Goal: Information Seeking & Learning: Learn about a topic

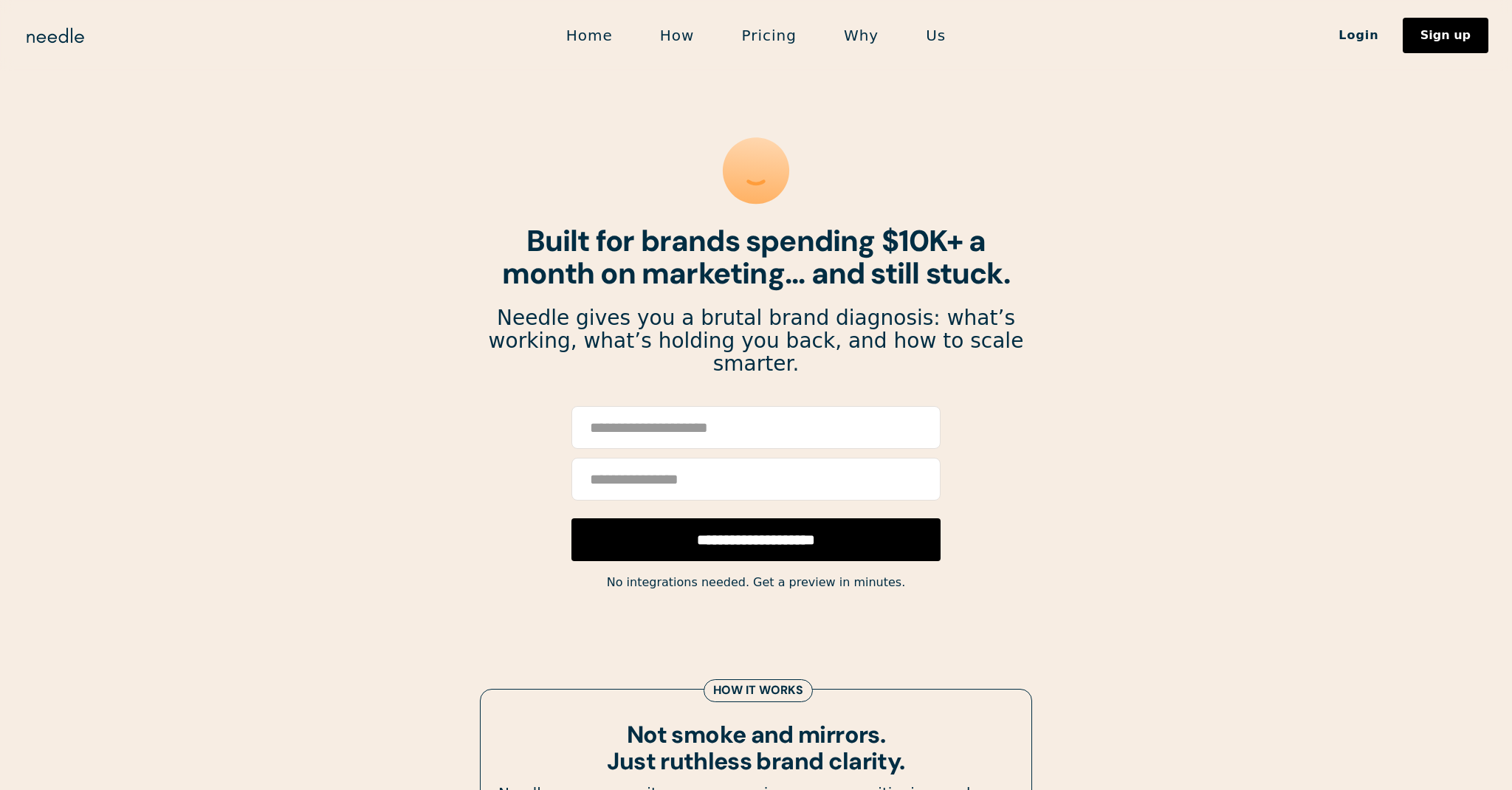
click at [685, 33] on link "How" at bounding box center [677, 36] width 82 height 31
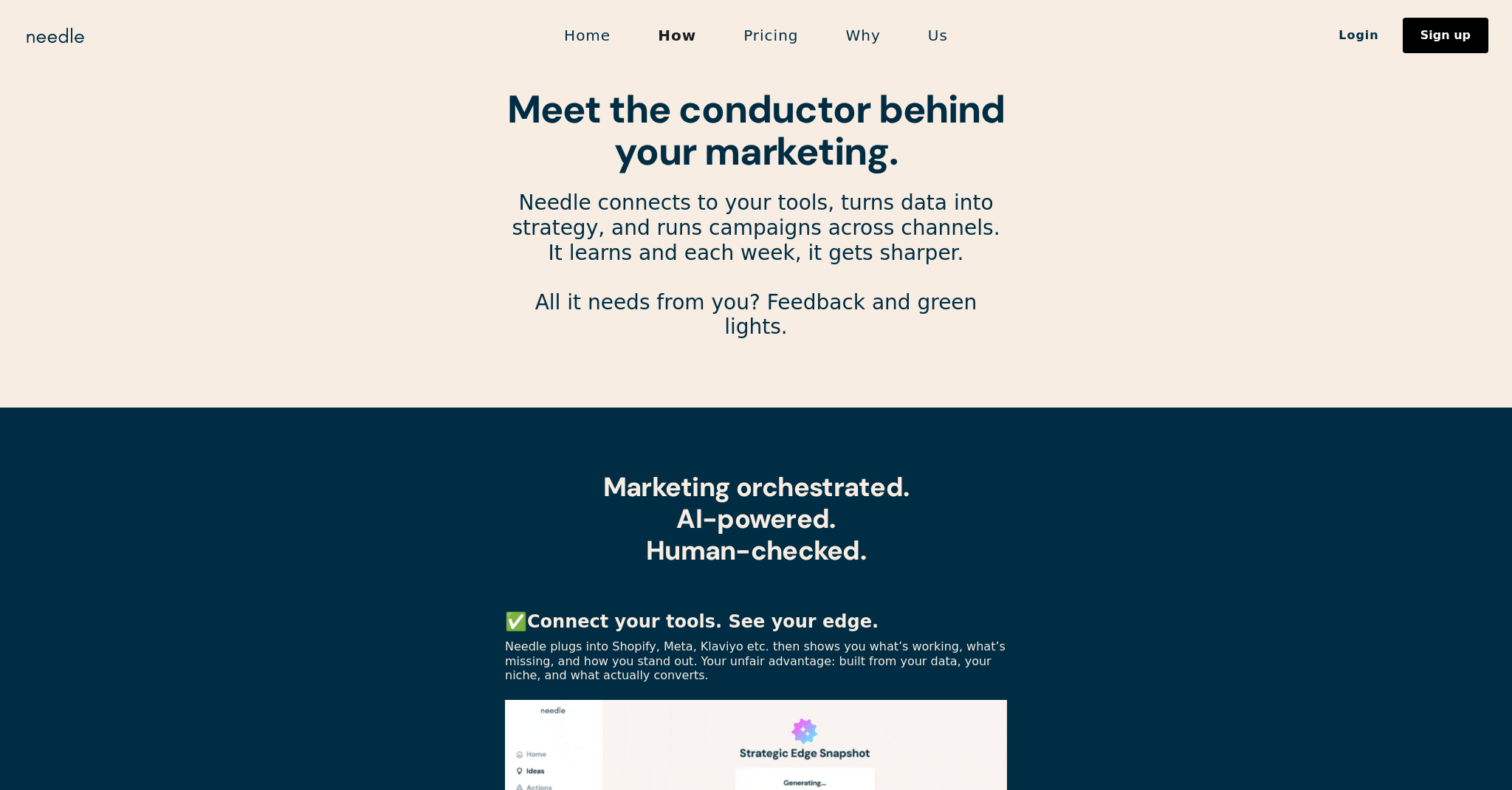
click at [773, 31] on link "Pricing" at bounding box center [771, 36] width 102 height 31
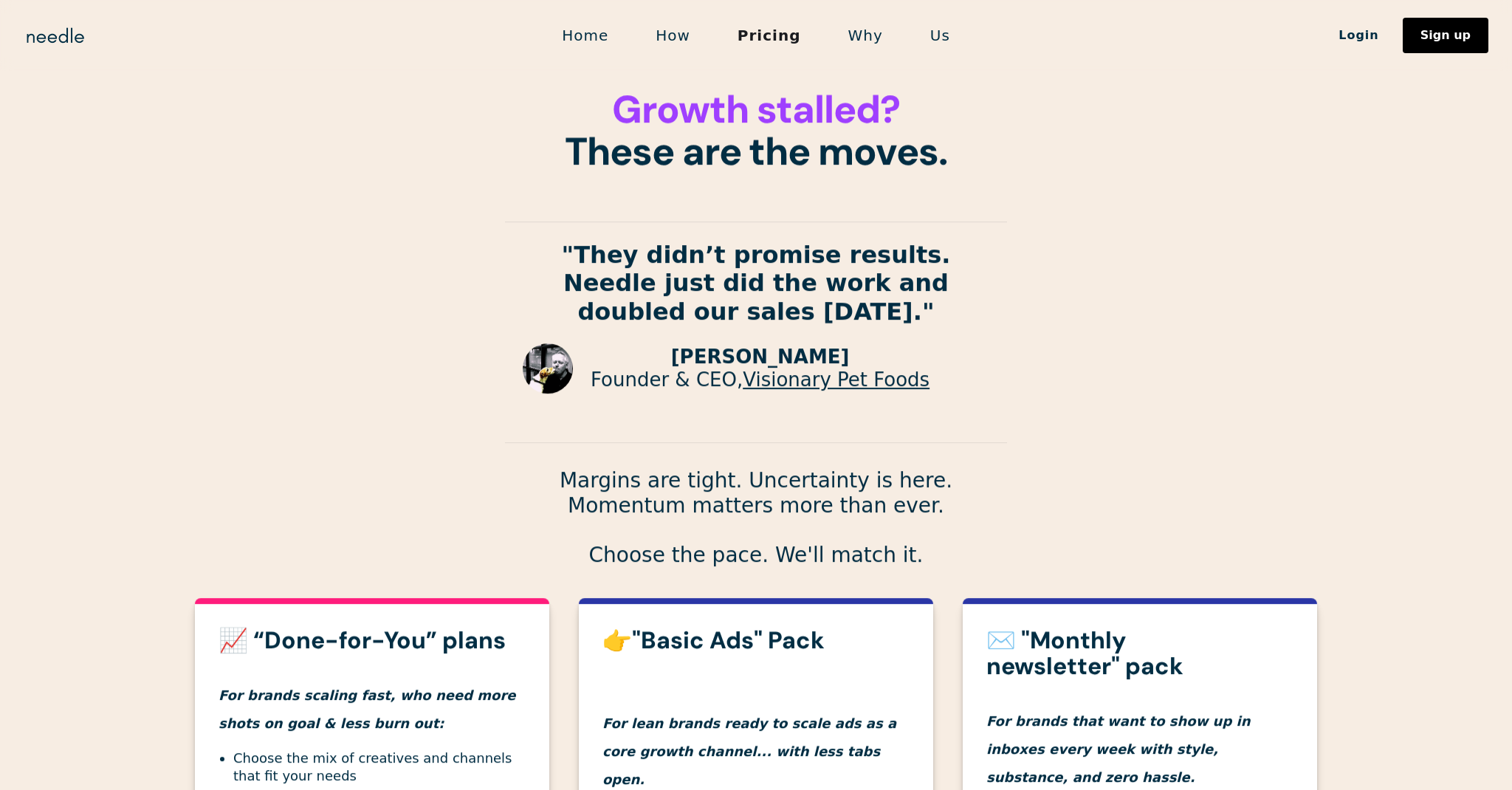
click at [858, 37] on link "Why" at bounding box center [866, 36] width 82 height 31
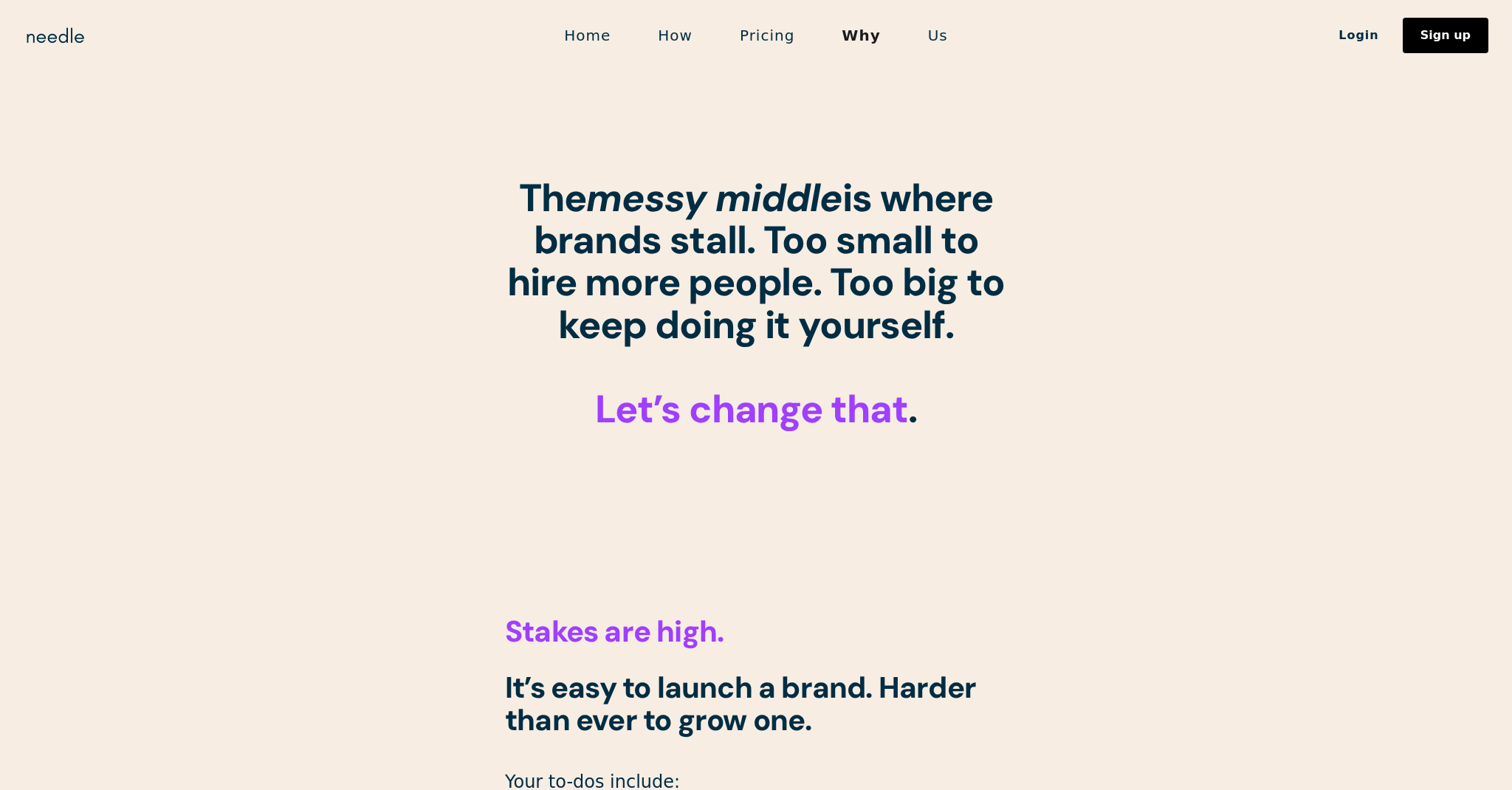
click at [603, 36] on link "Home" at bounding box center [587, 36] width 93 height 31
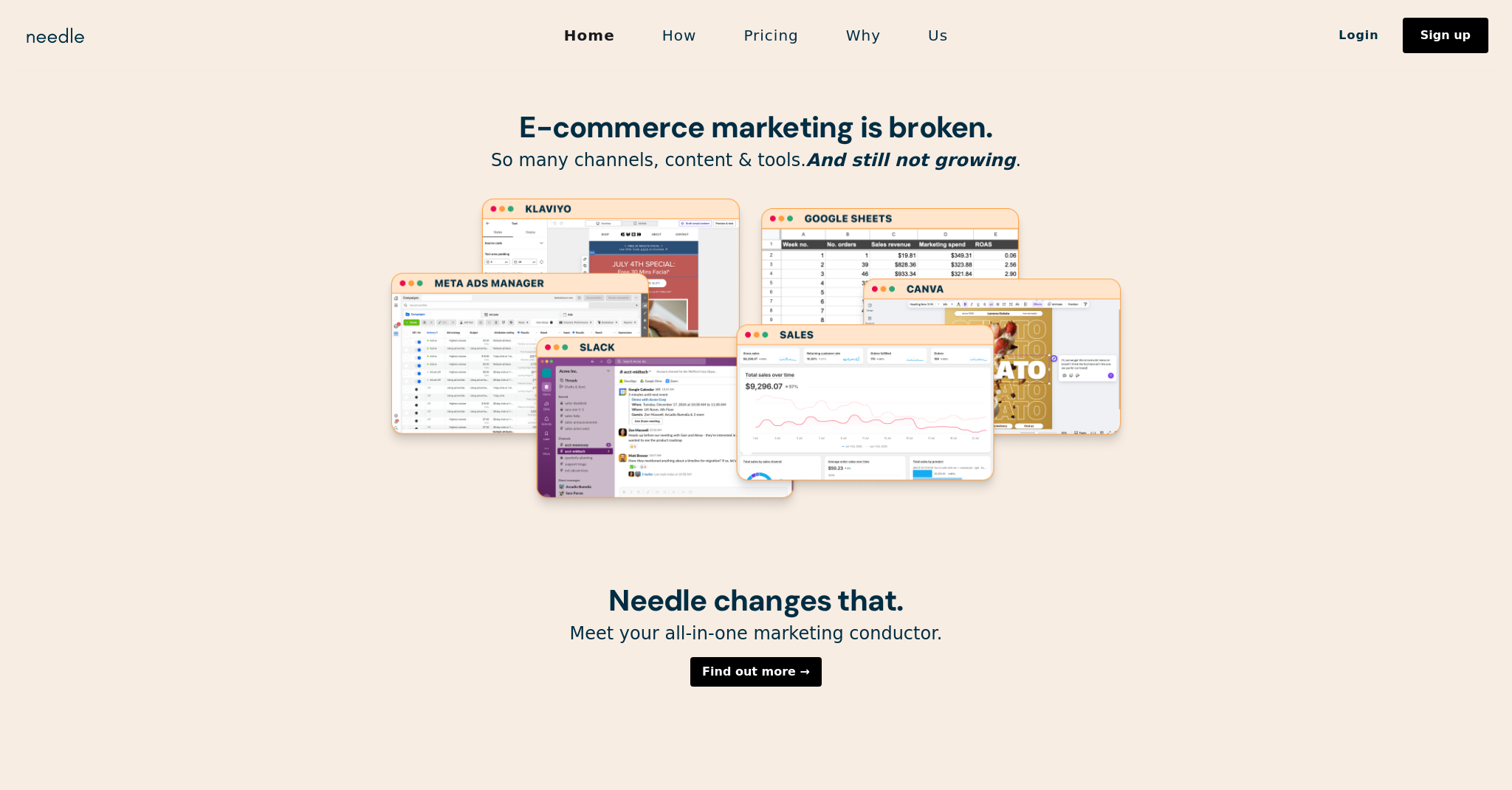
click at [854, 34] on link "Why" at bounding box center [863, 36] width 82 height 31
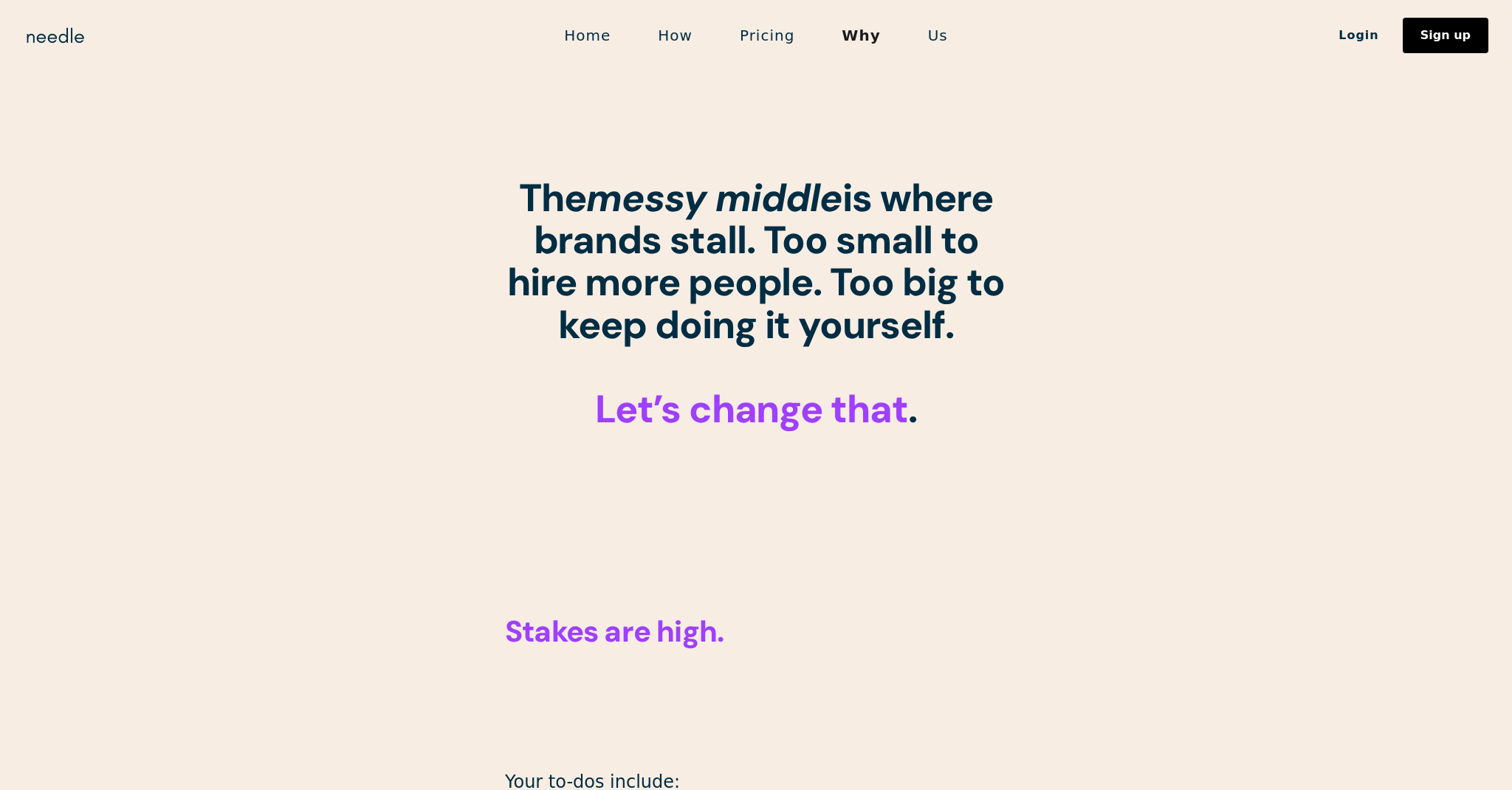
click at [609, 37] on link "Home" at bounding box center [587, 36] width 93 height 31
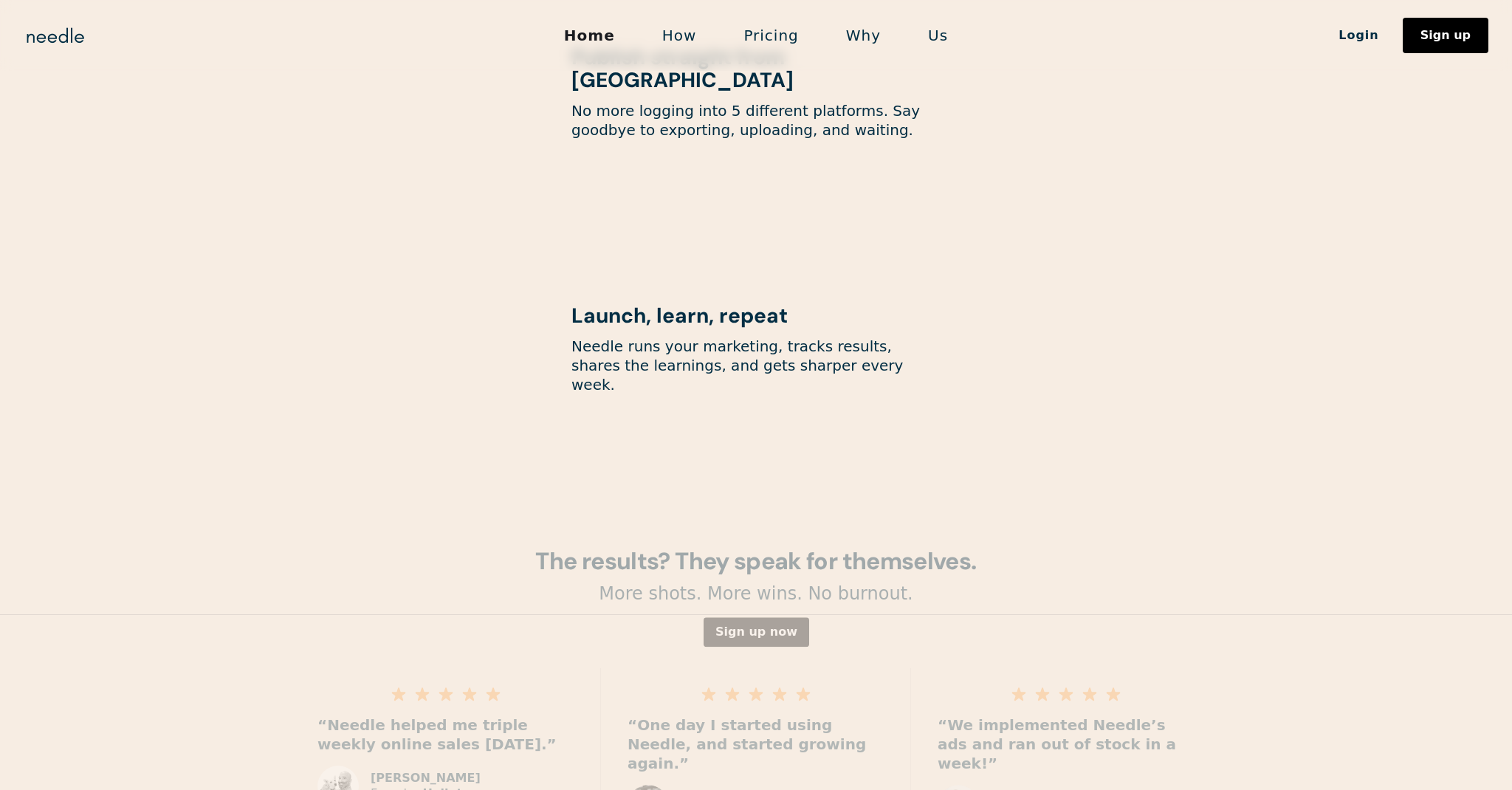
scroll to position [1917, 0]
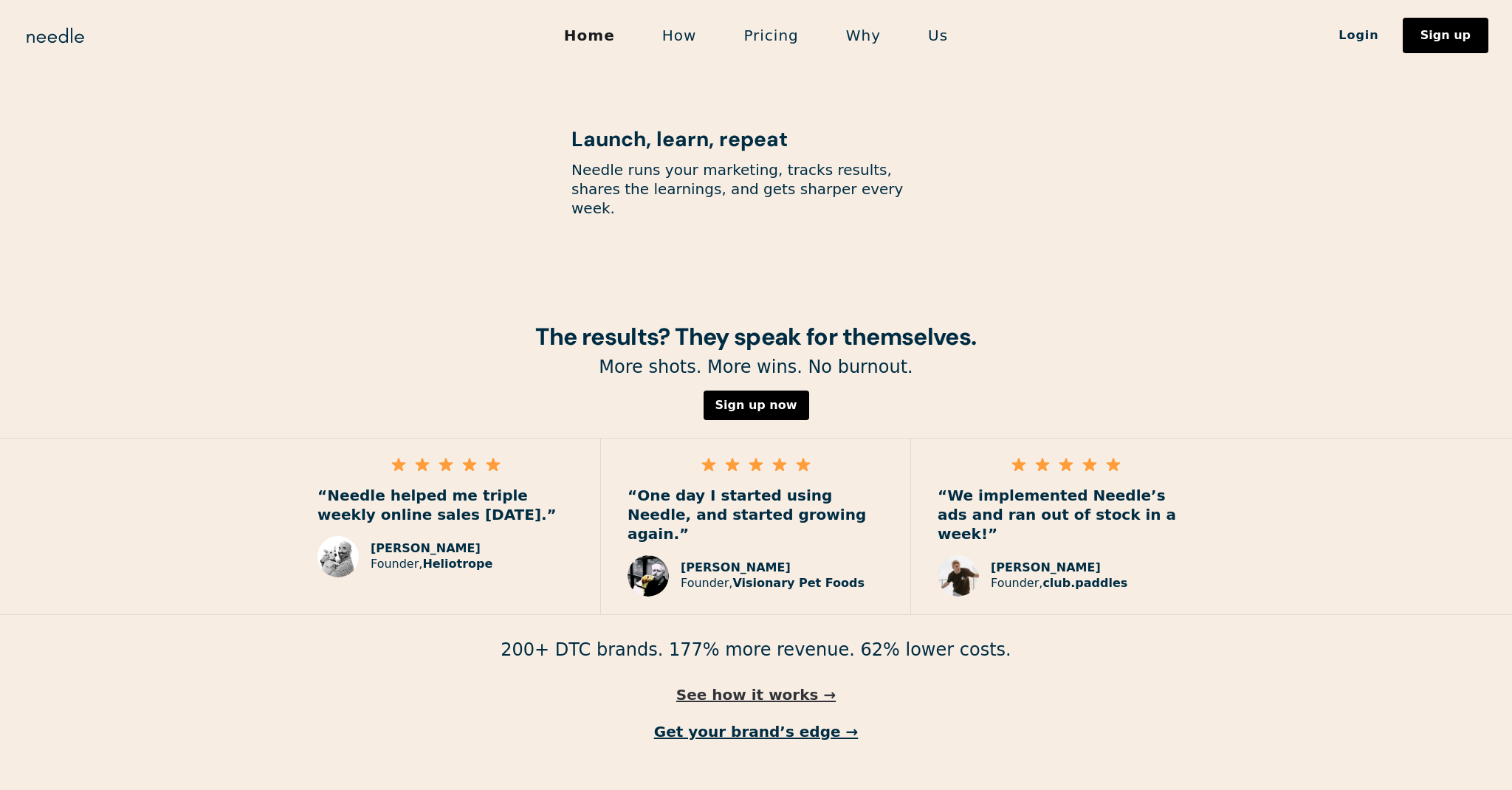
click at [778, 685] on link "See how it works →" at bounding box center [756, 695] width 1512 height 19
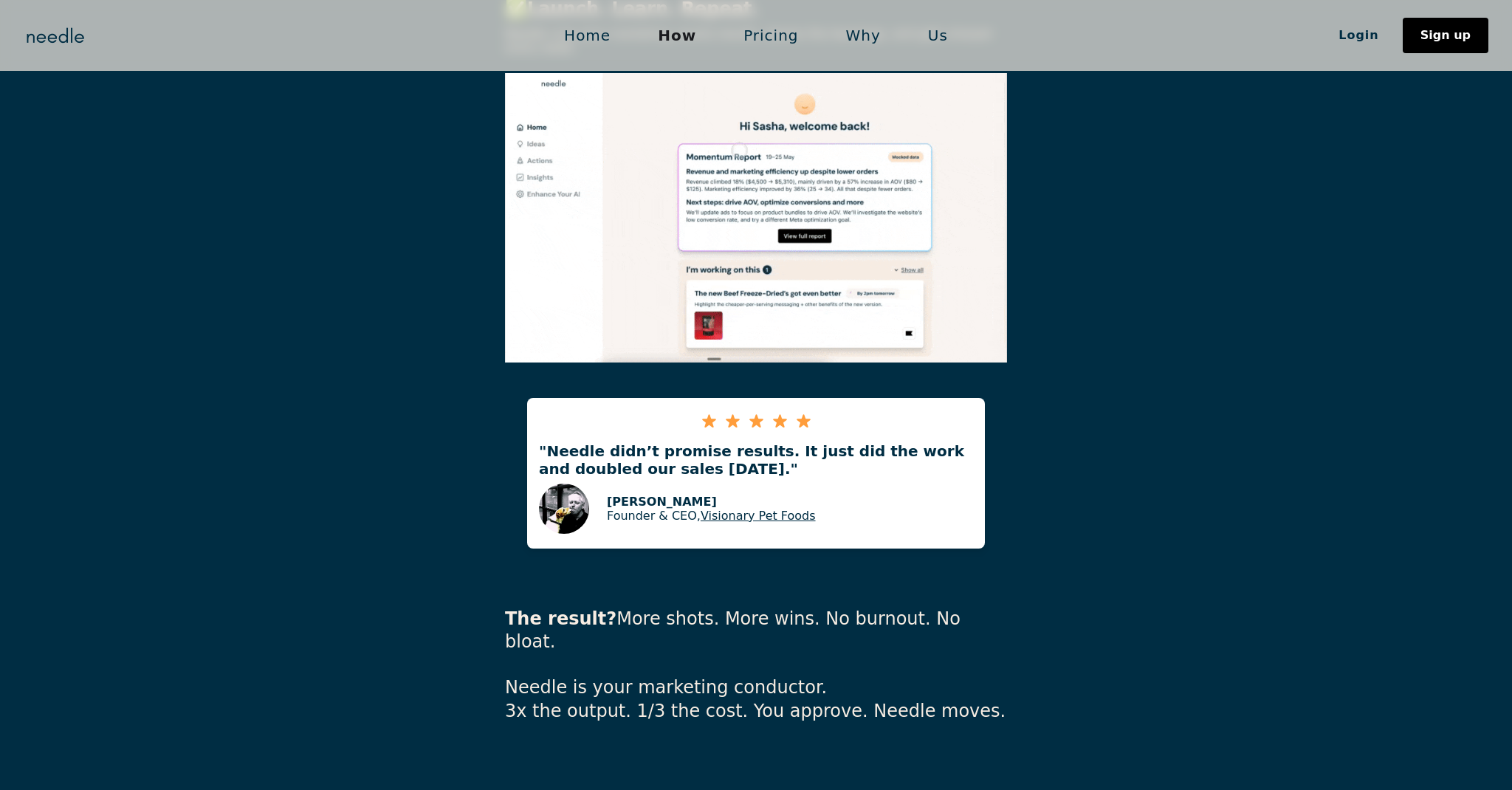
scroll to position [3011, 0]
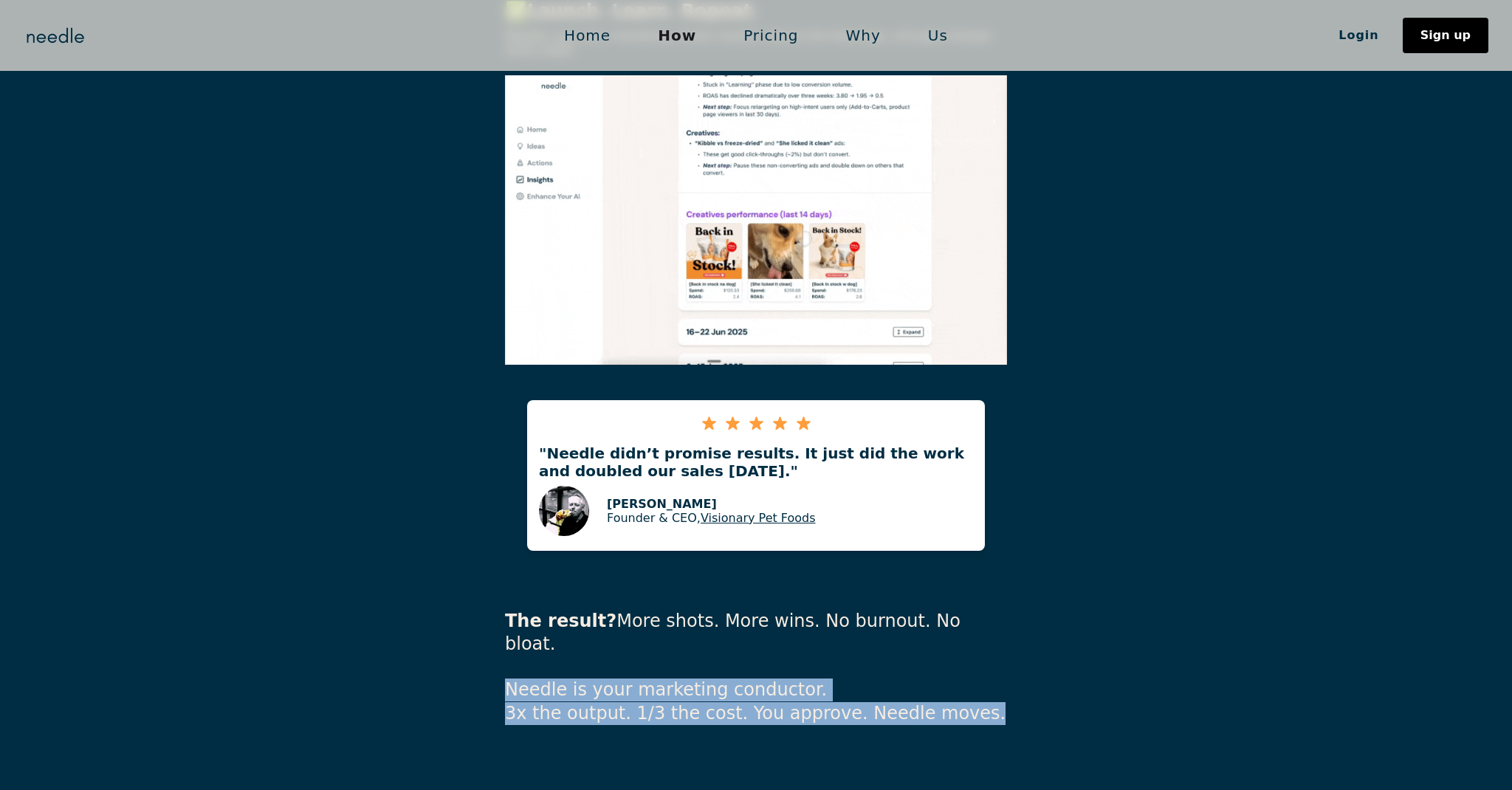
drag, startPoint x: 927, startPoint y: 619, endPoint x: 496, endPoint y: 591, distance: 431.9
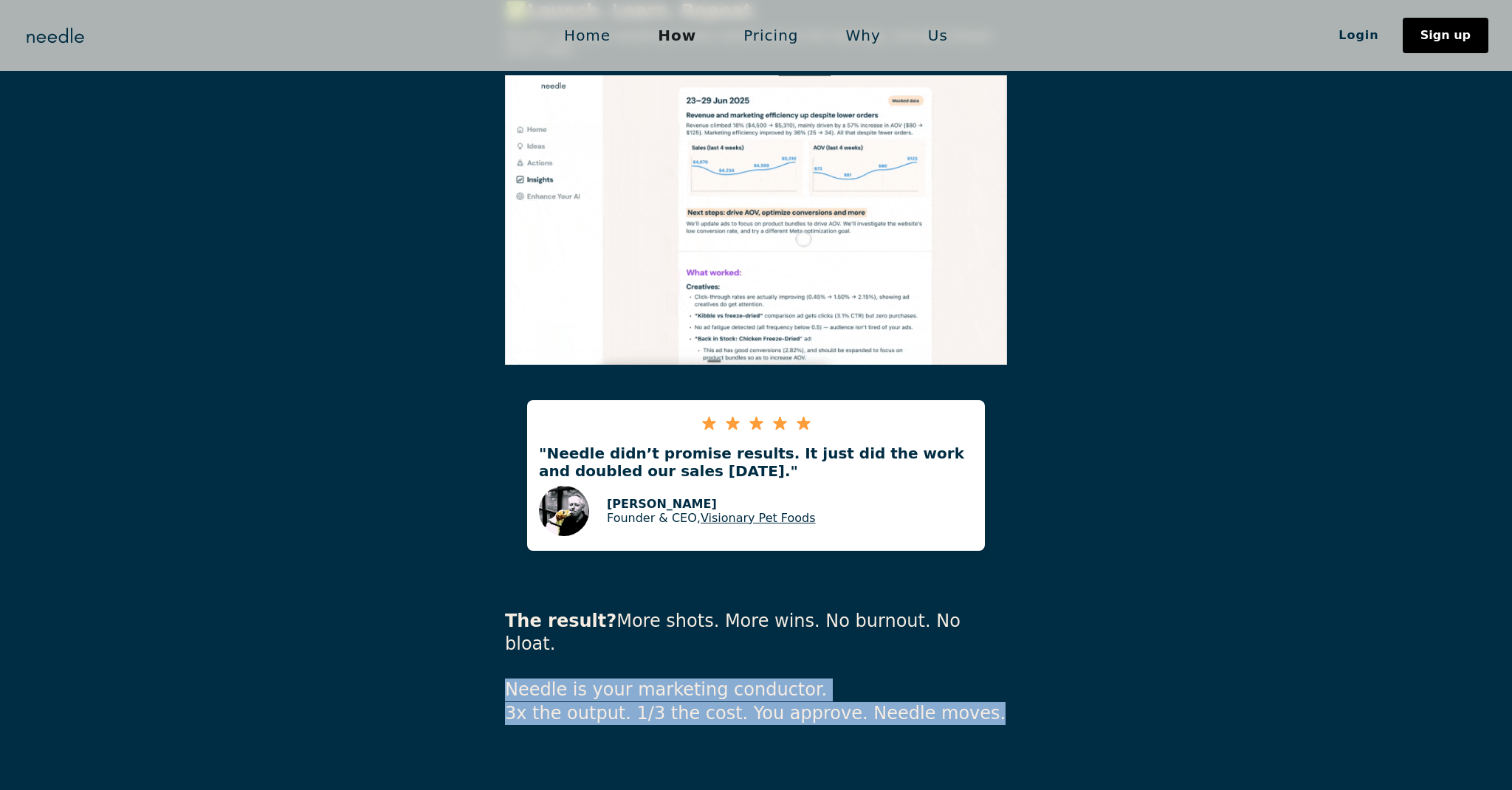
click at [496, 591] on div "The result? More shots. More wins. No burnout. No bloat. ‍ Needle is your marke…" at bounding box center [756, 670] width 1512 height 168
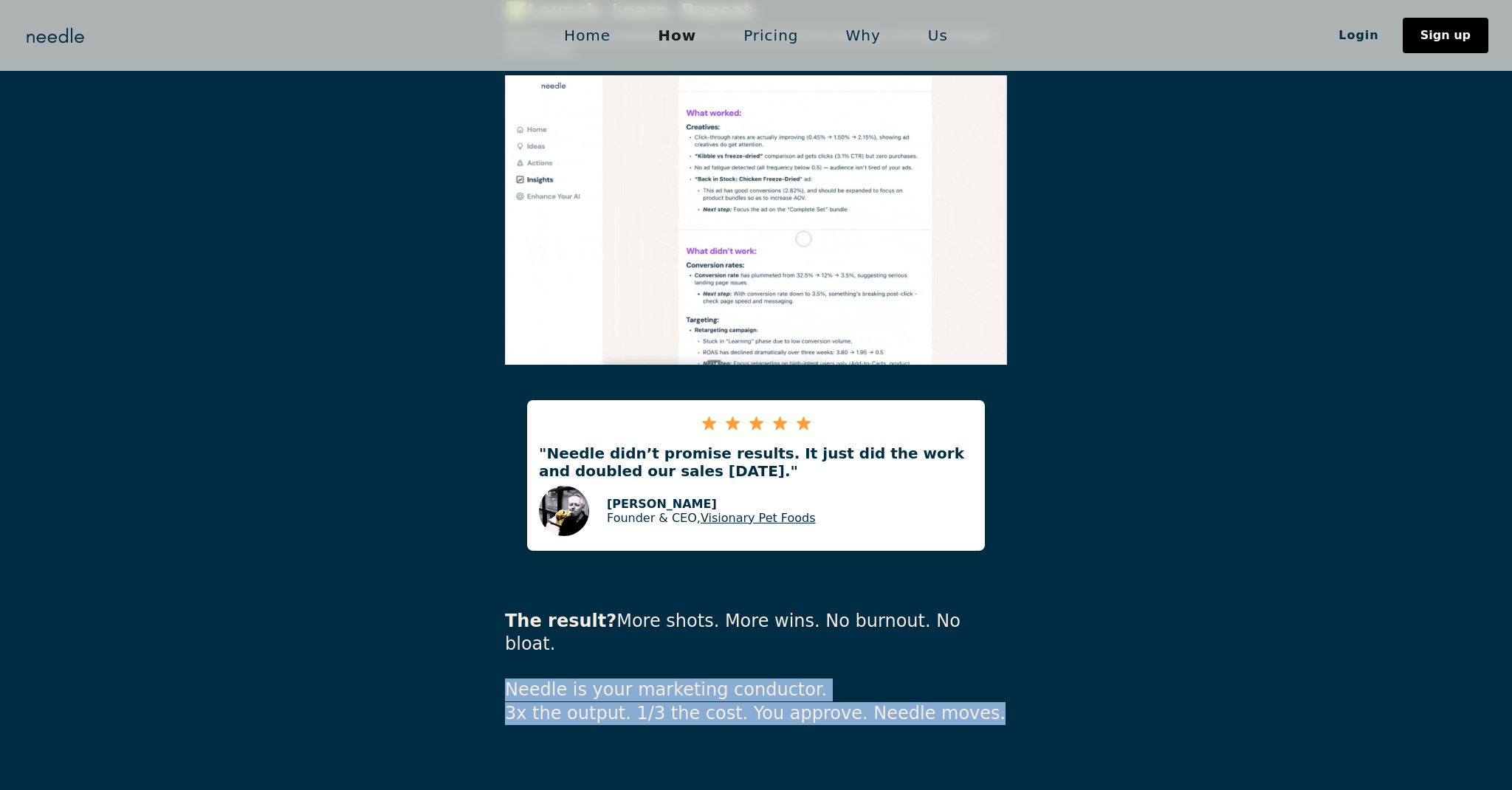
copy p "Needle is your marketing conductor. 3x the output. 1/3 the cost. You approve. N…"
